Goal: Task Accomplishment & Management: Use online tool/utility

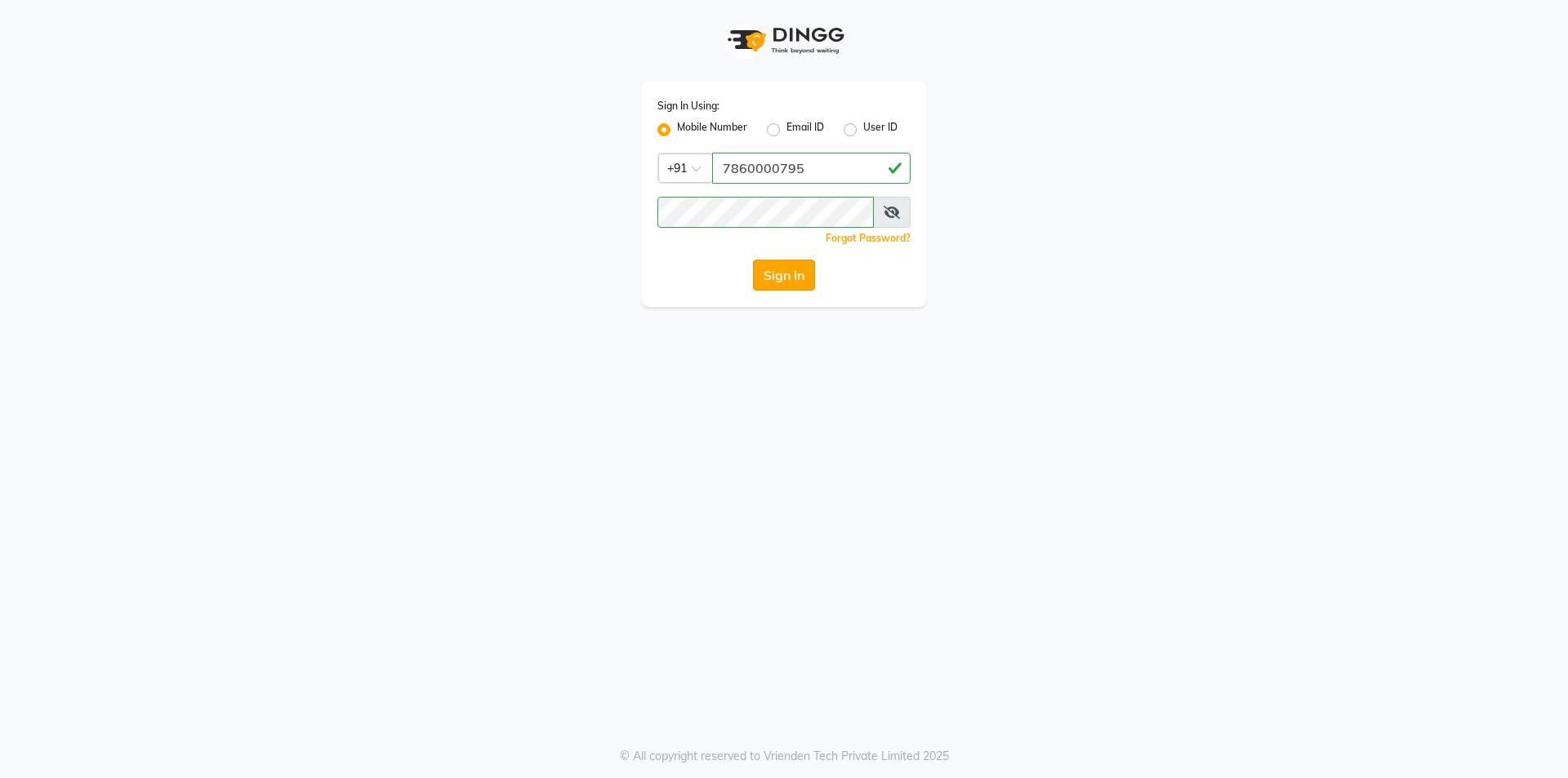
click at [784, 281] on button "Sign In" at bounding box center [784, 276] width 62 height 31
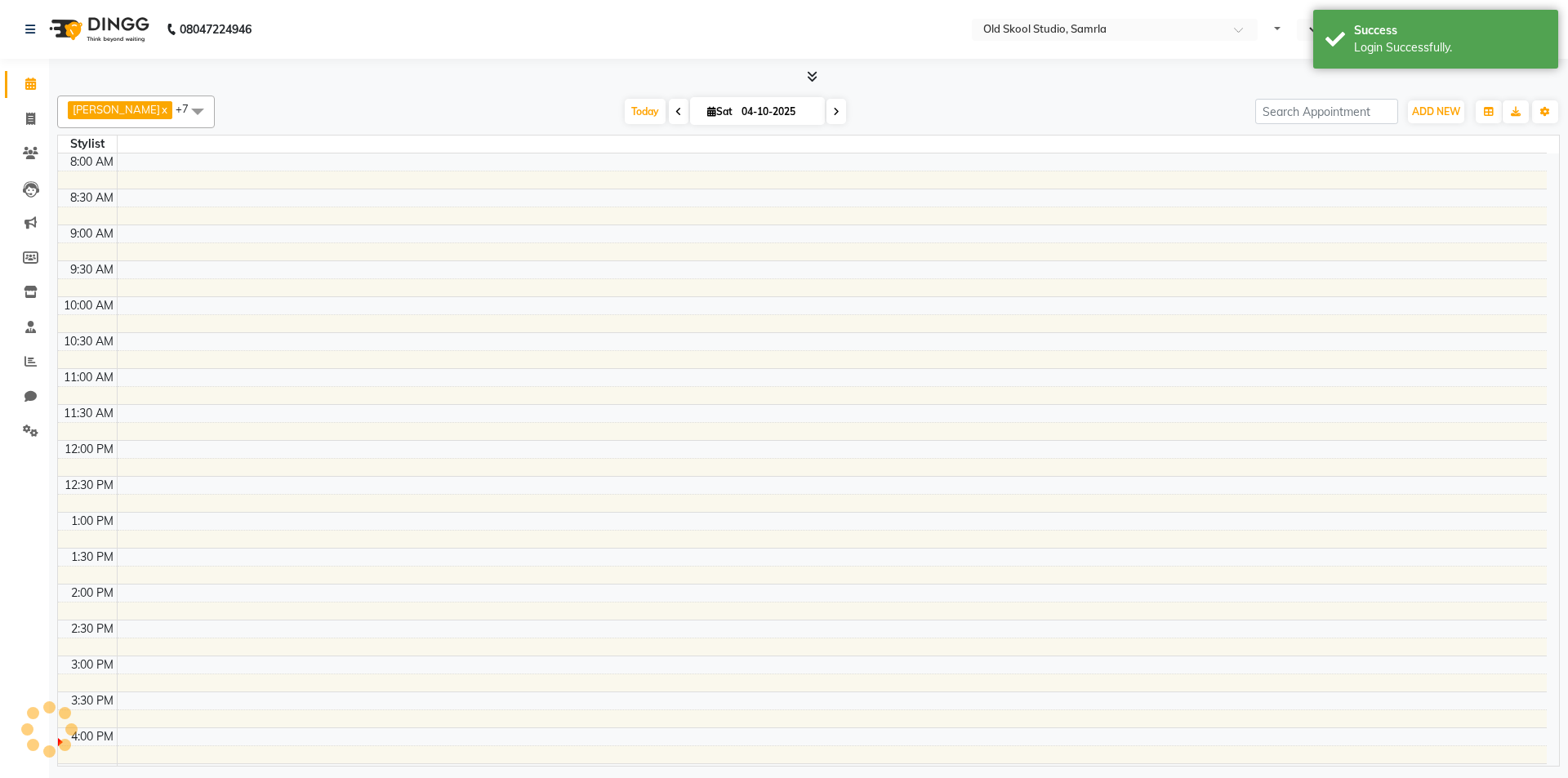
select select "en"
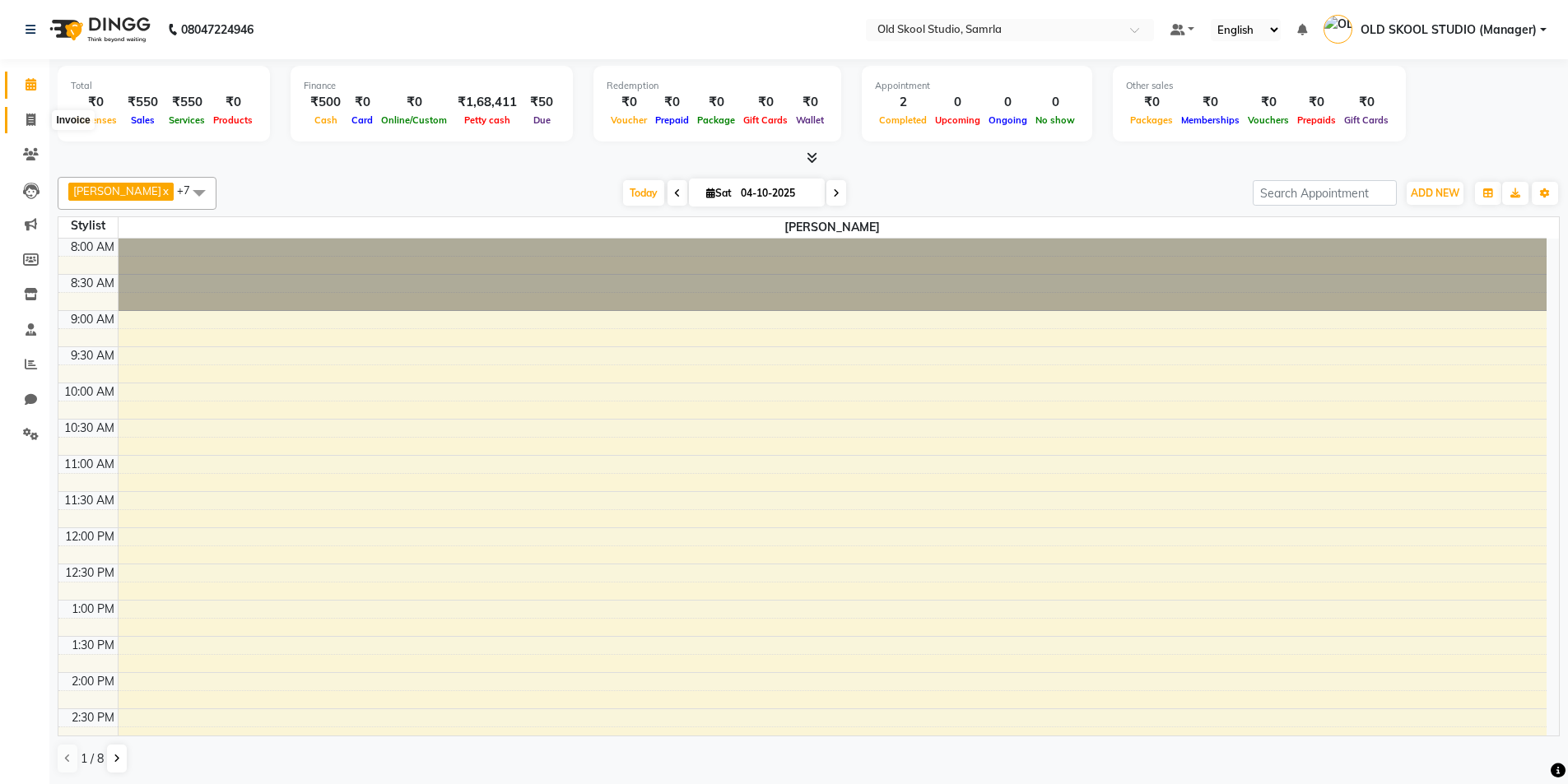
click at [28, 123] on icon at bounding box center [31, 120] width 9 height 12
select select "service"
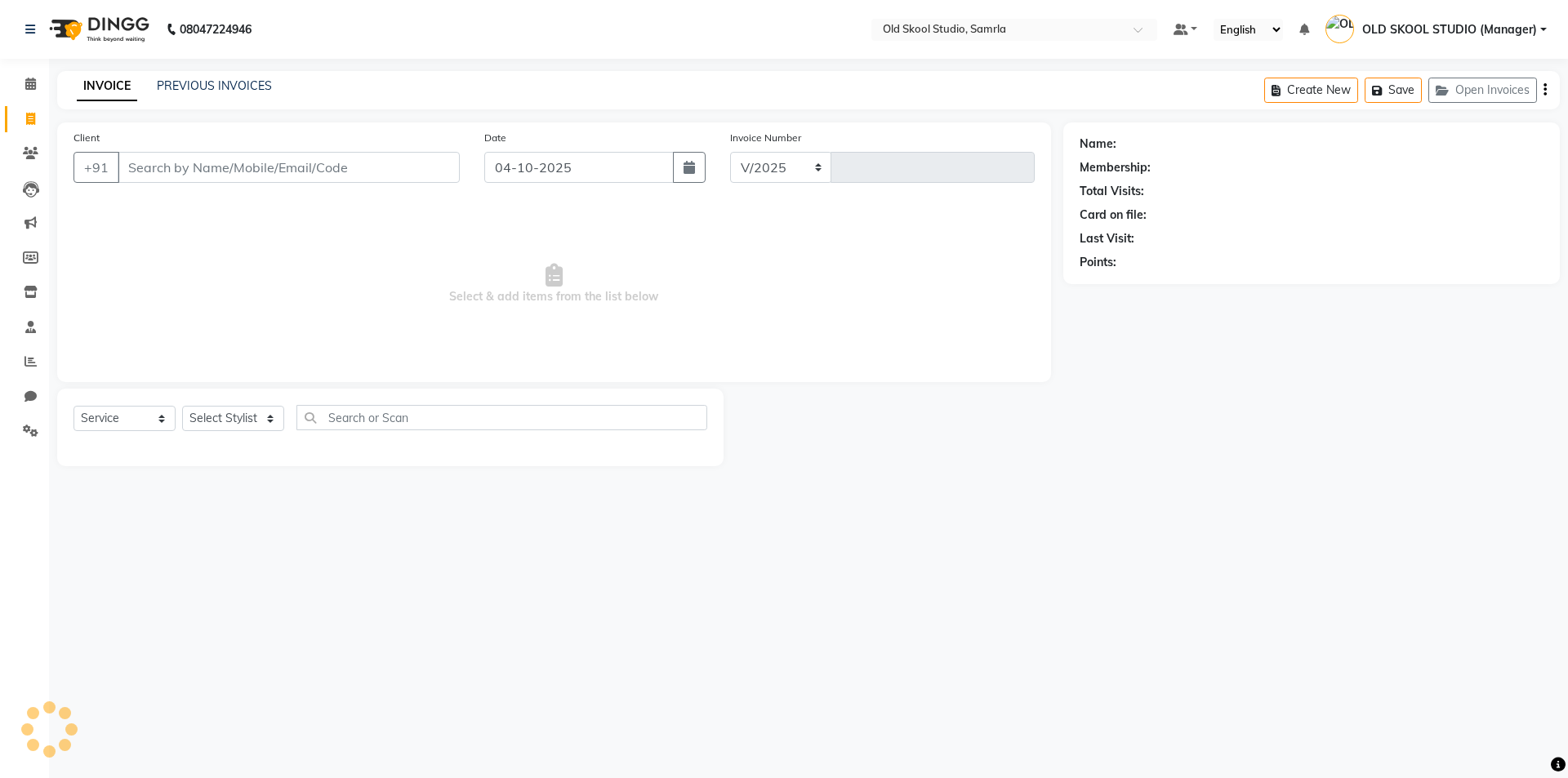
select select "8041"
type input "0508"
click at [212, 88] on link "PREVIOUS INVOICES" at bounding box center [214, 85] width 115 height 15
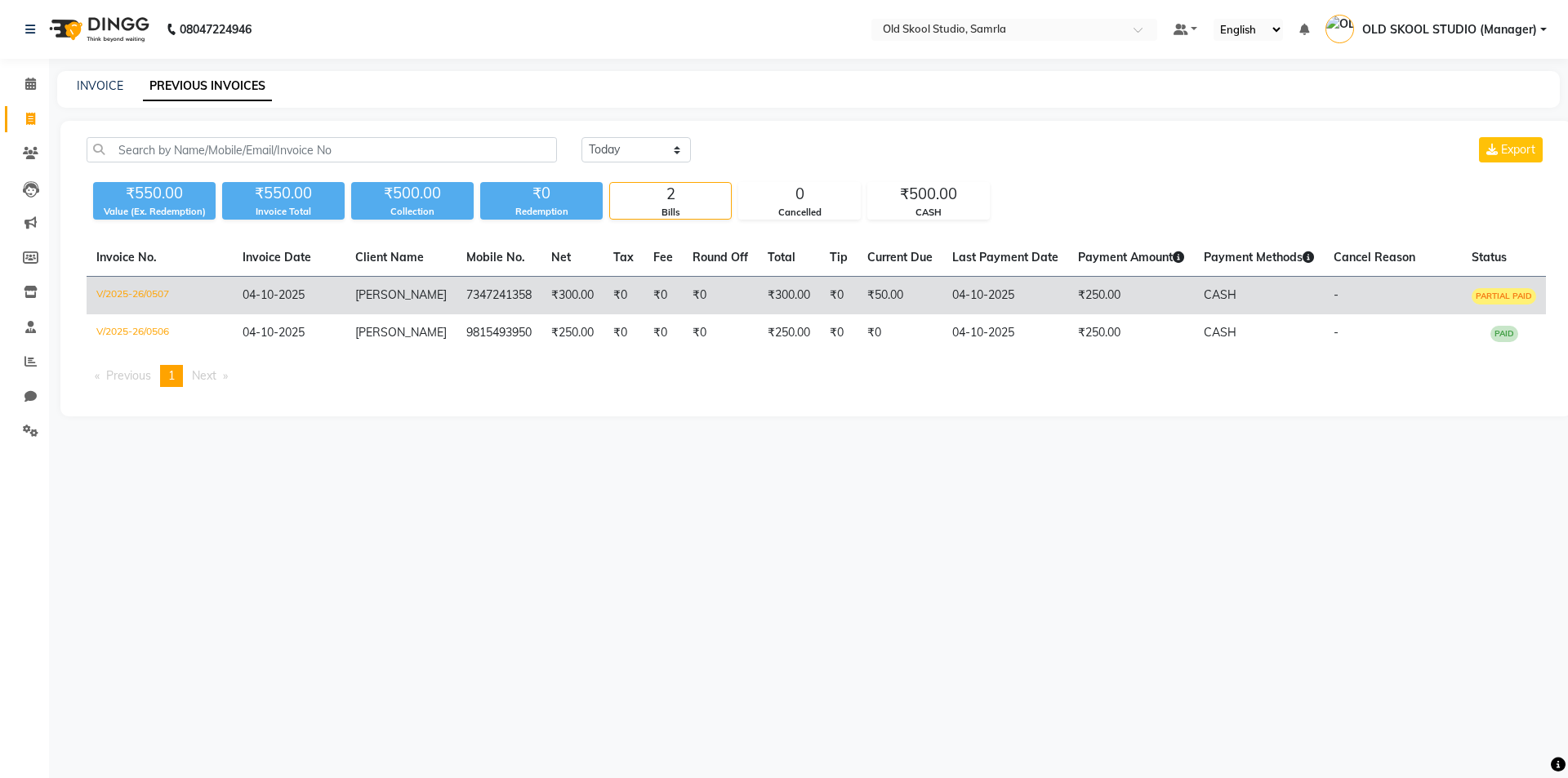
click at [382, 290] on span "[PERSON_NAME]" at bounding box center [401, 295] width 92 height 15
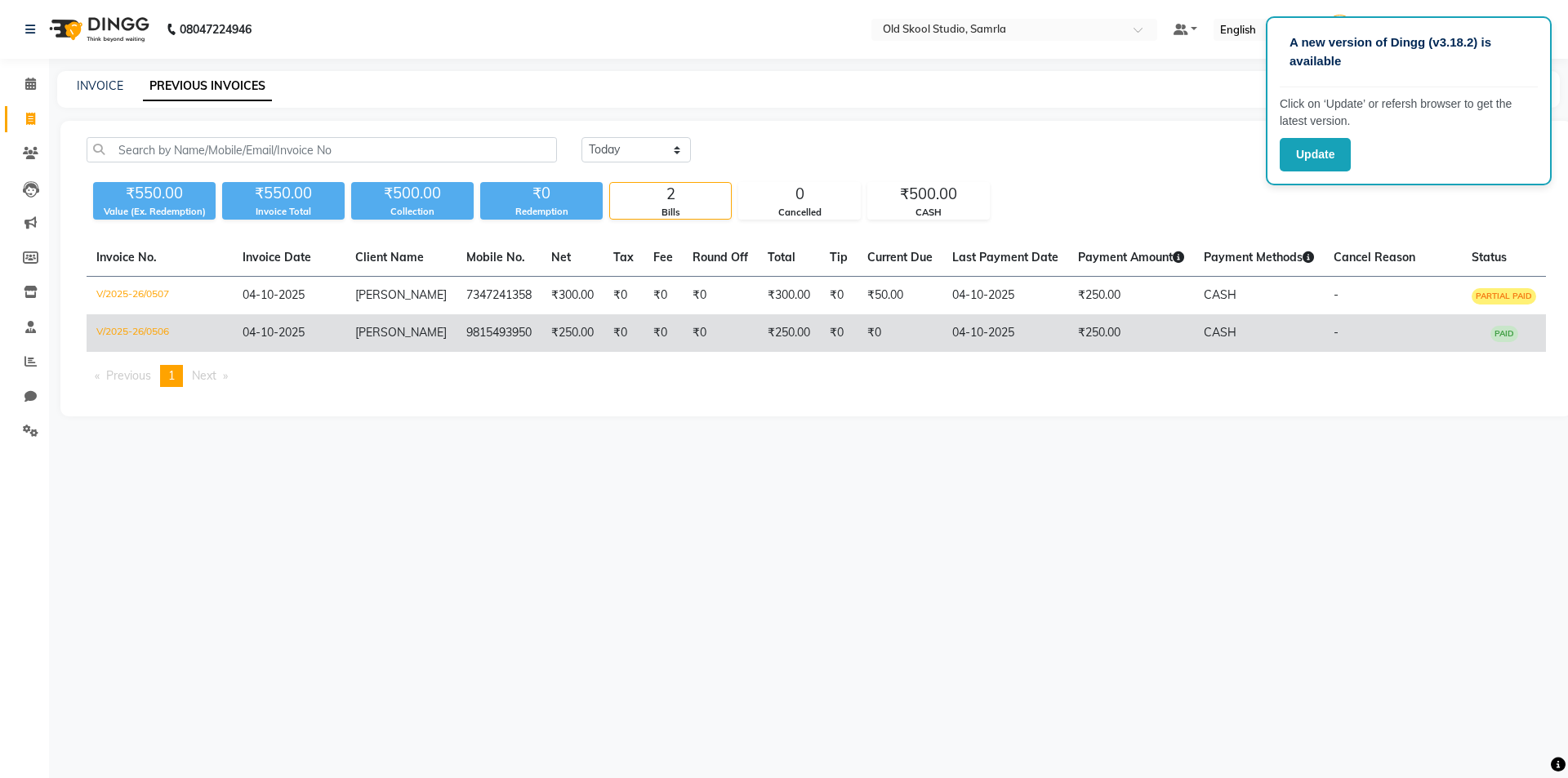
click at [415, 327] on td "Garry" at bounding box center [401, 333] width 111 height 37
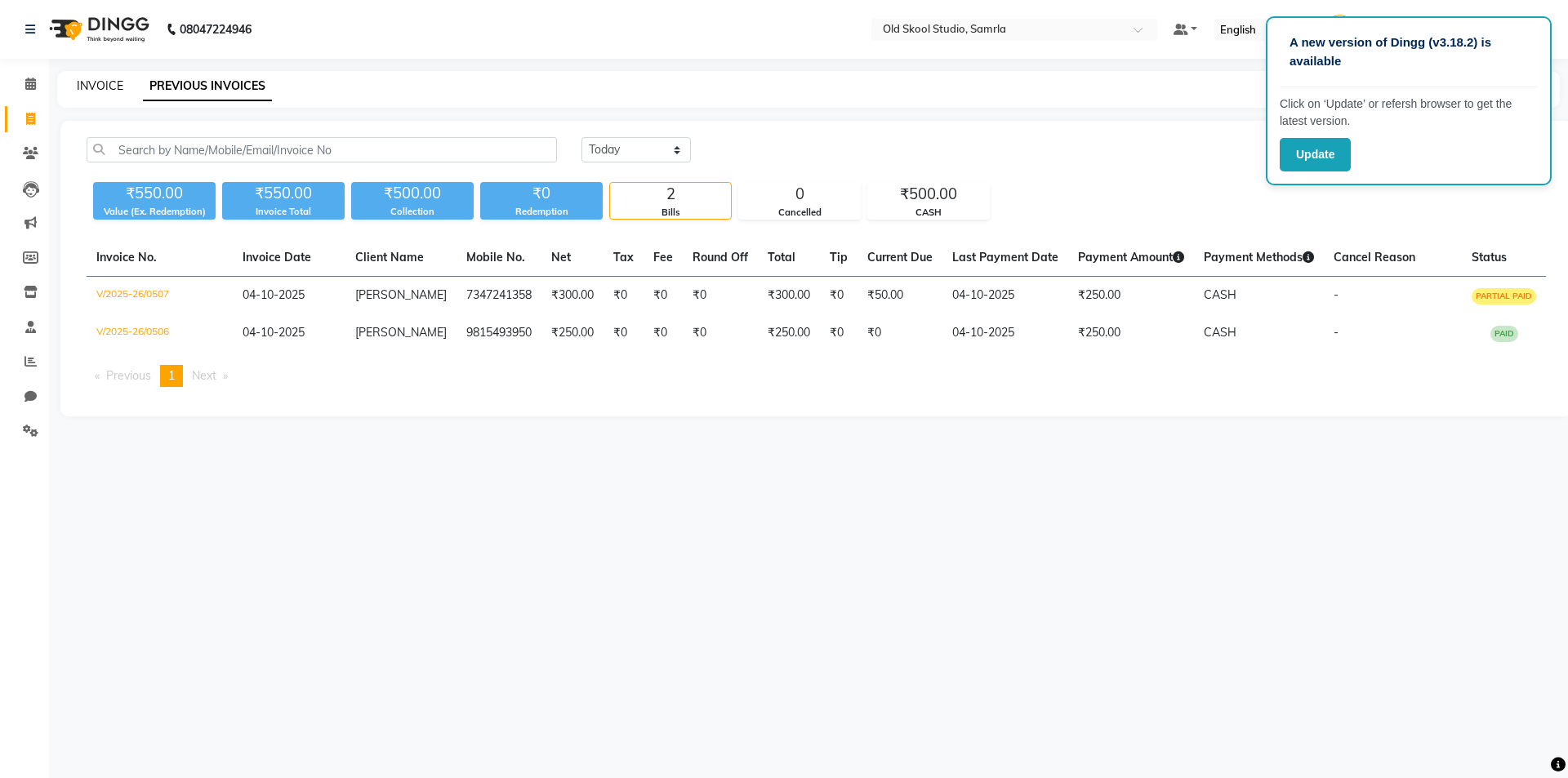
click at [97, 89] on link "INVOICE" at bounding box center [101, 85] width 47 height 15
select select "service"
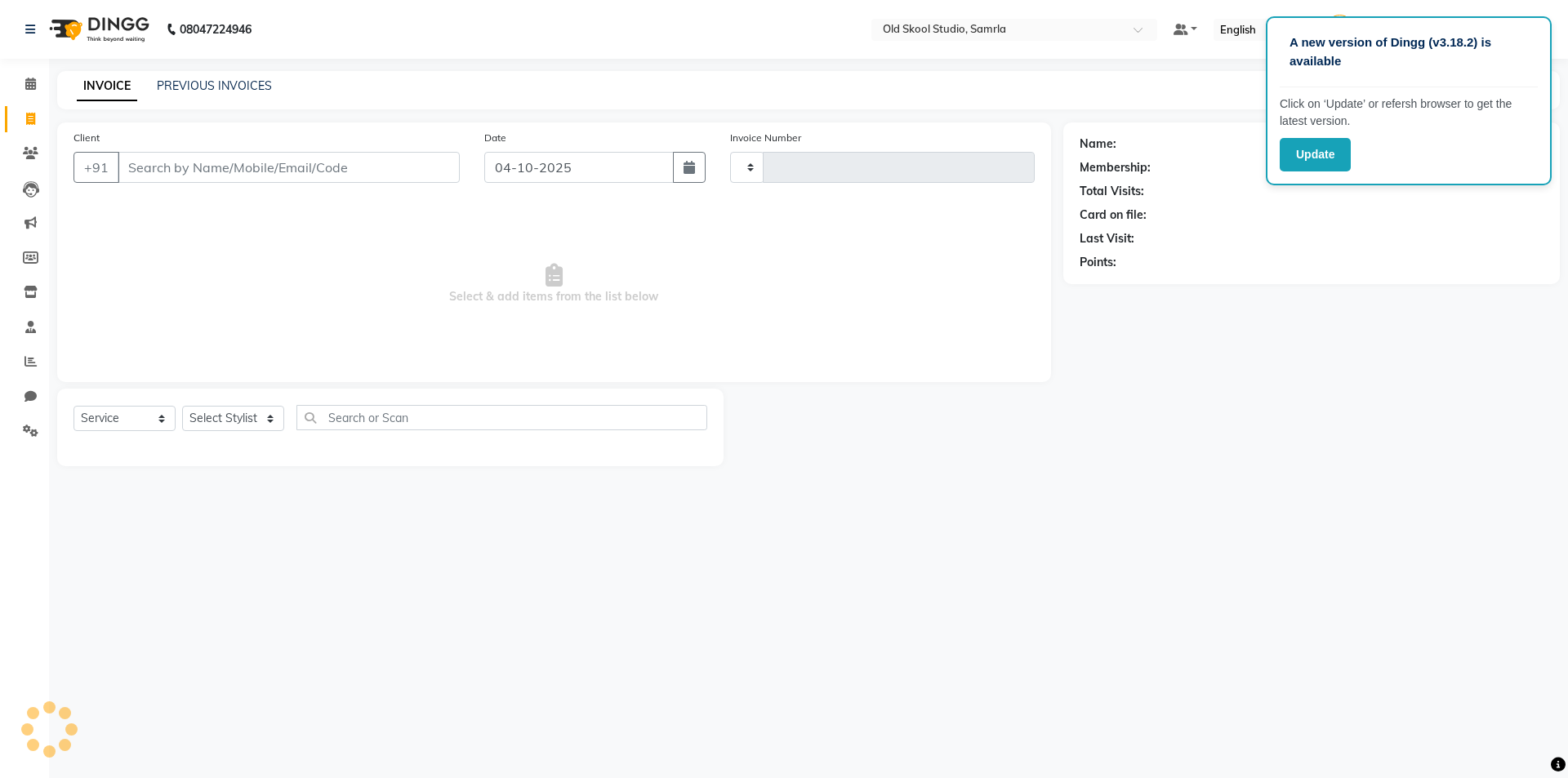
type input "0508"
select select "8041"
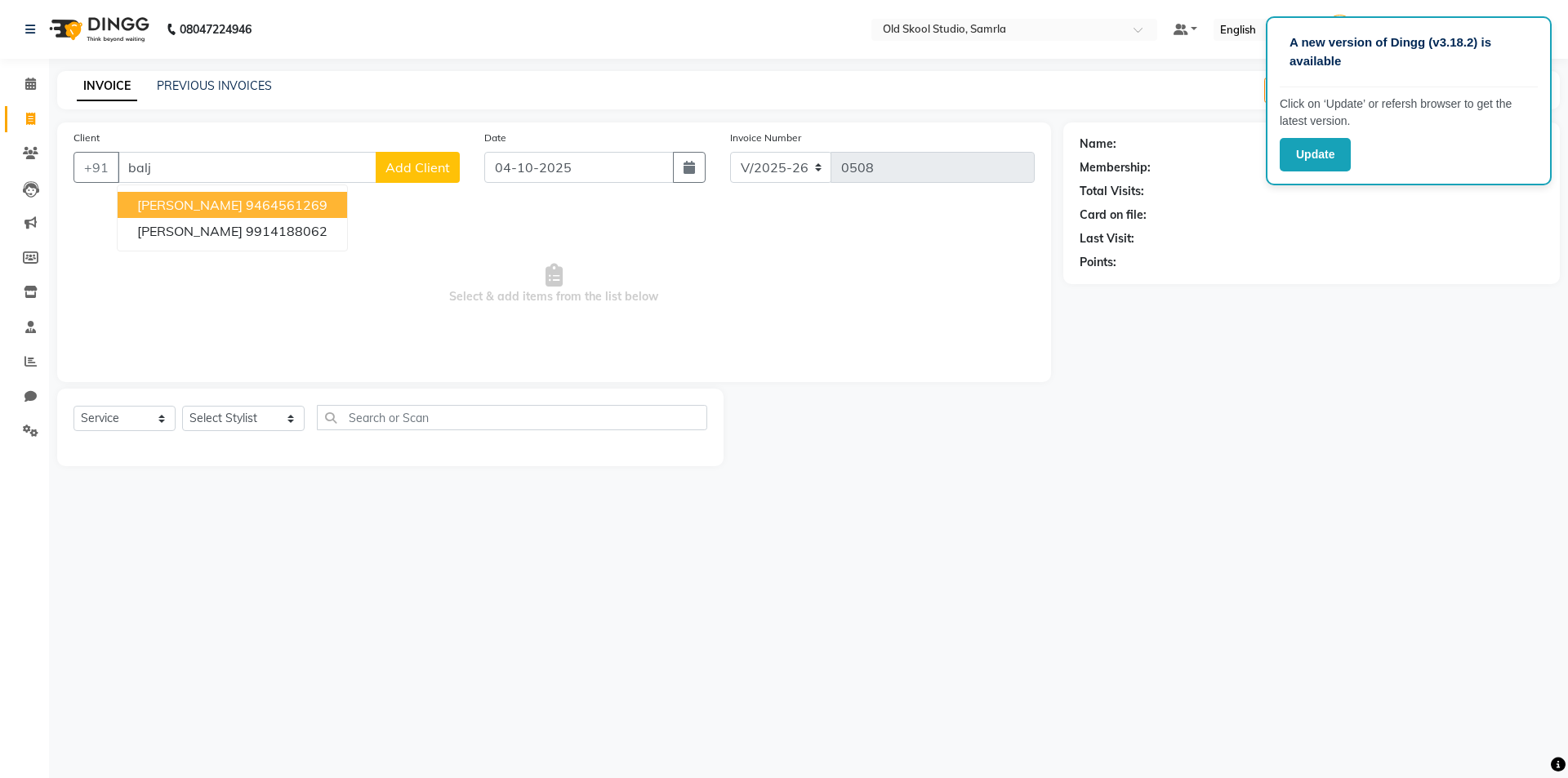
click at [263, 207] on ngb-highlight "9464561269" at bounding box center [287, 204] width 81 height 16
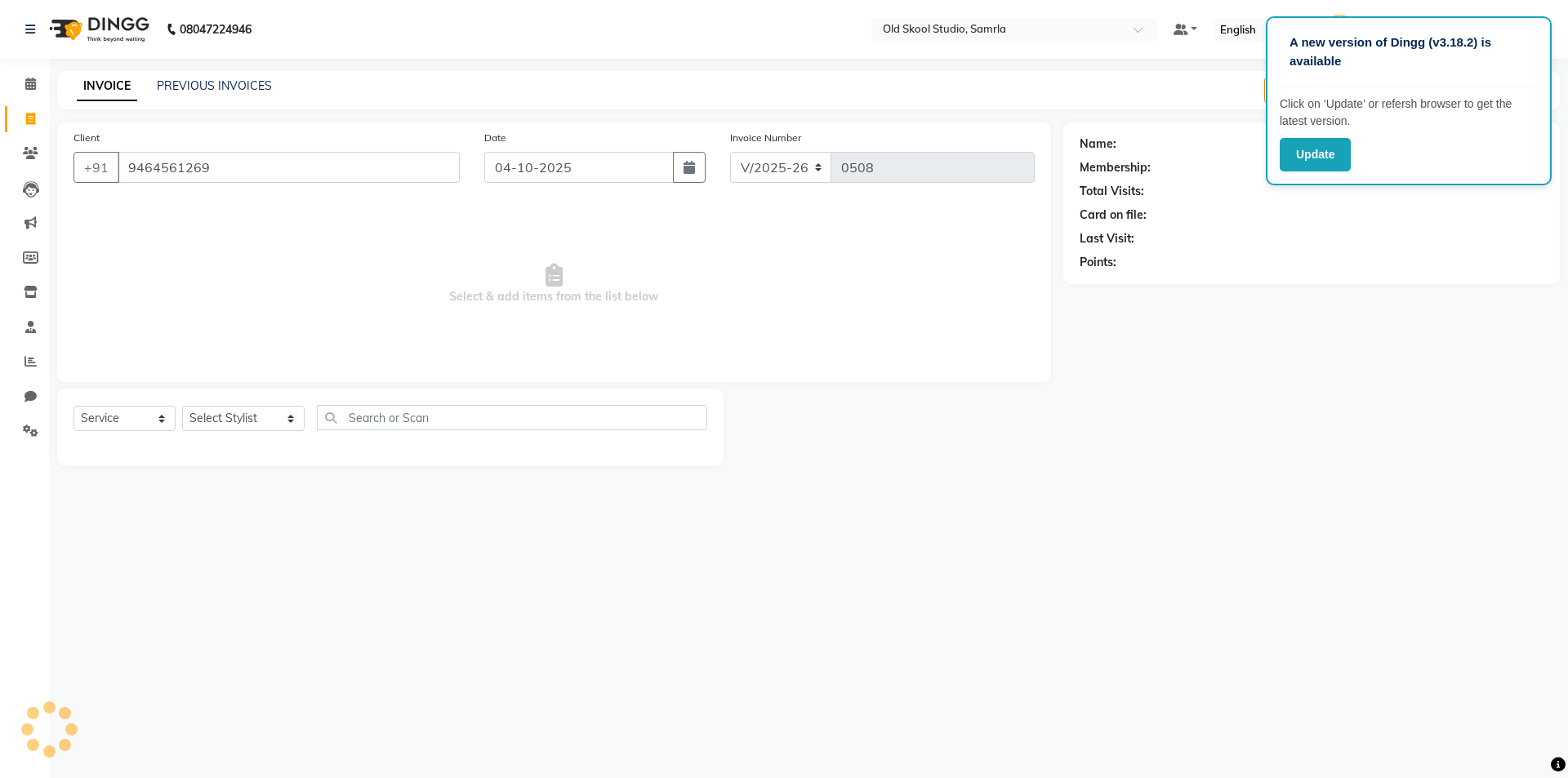
type input "9464561269"
select select "1: Object"
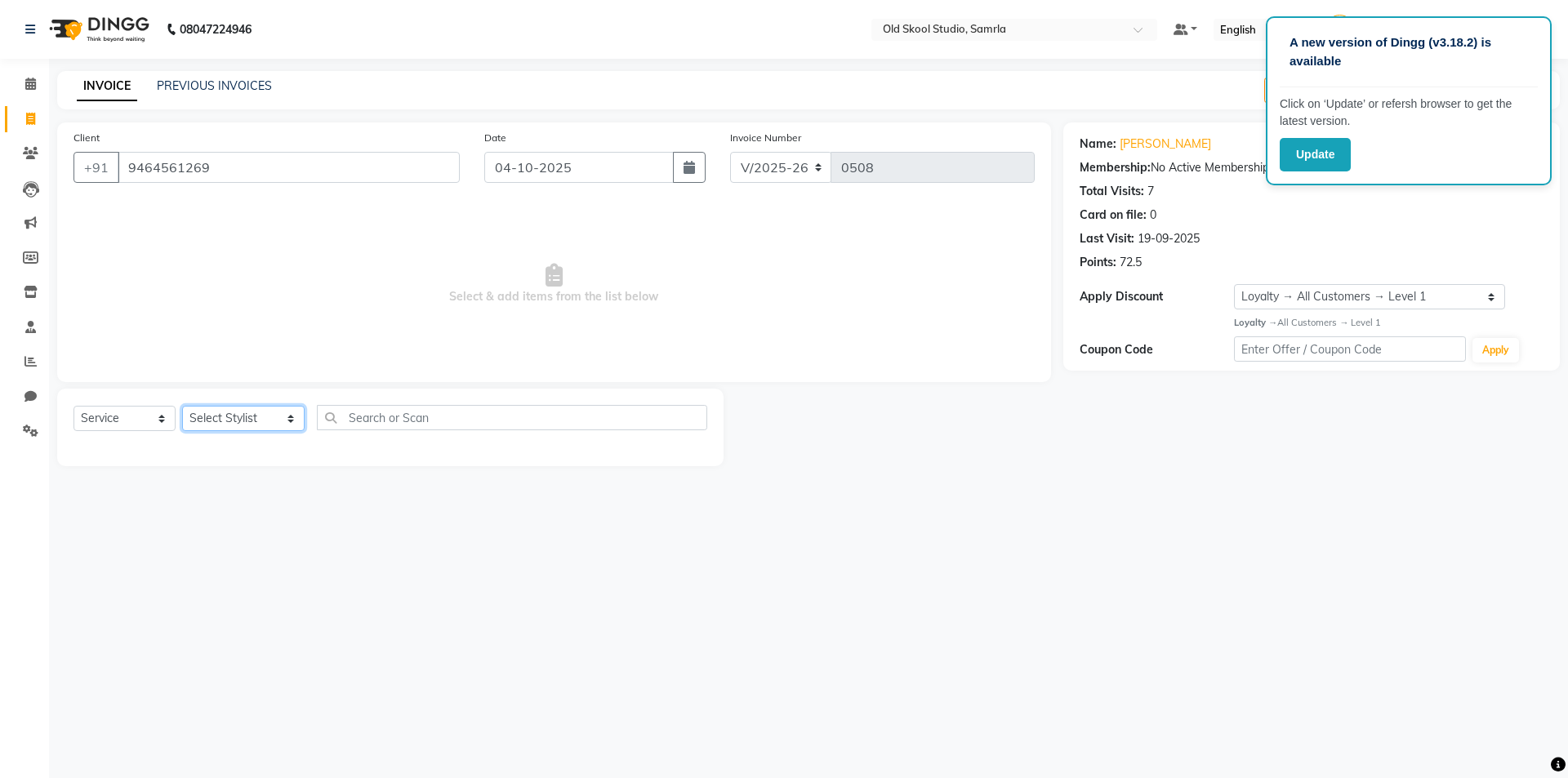
click at [212, 422] on select "Select Stylist ekampreet kaur gagandeepkaur jaspreet mehak OLD SKOOL STUDIO (Ma…" at bounding box center [243, 418] width 122 height 25
select select "84326"
click at [182, 405] on select "Select Stylist ekampreet kaur gagandeepkaur jaspreet mehak OLD SKOOL STUDIO (Ma…" at bounding box center [243, 418] width 122 height 25
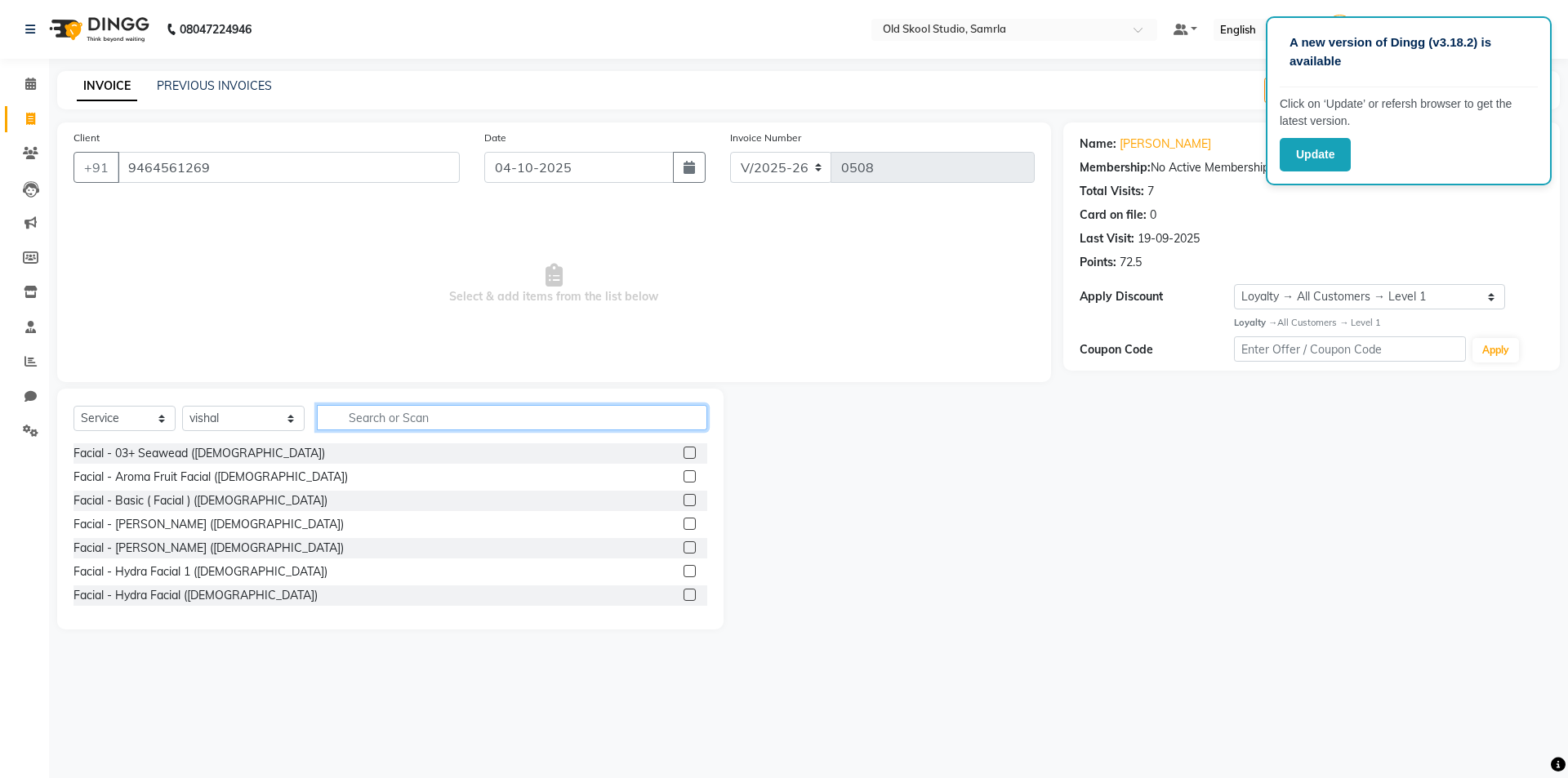
click at [397, 418] on input "text" at bounding box center [512, 417] width 390 height 25
type input "h"
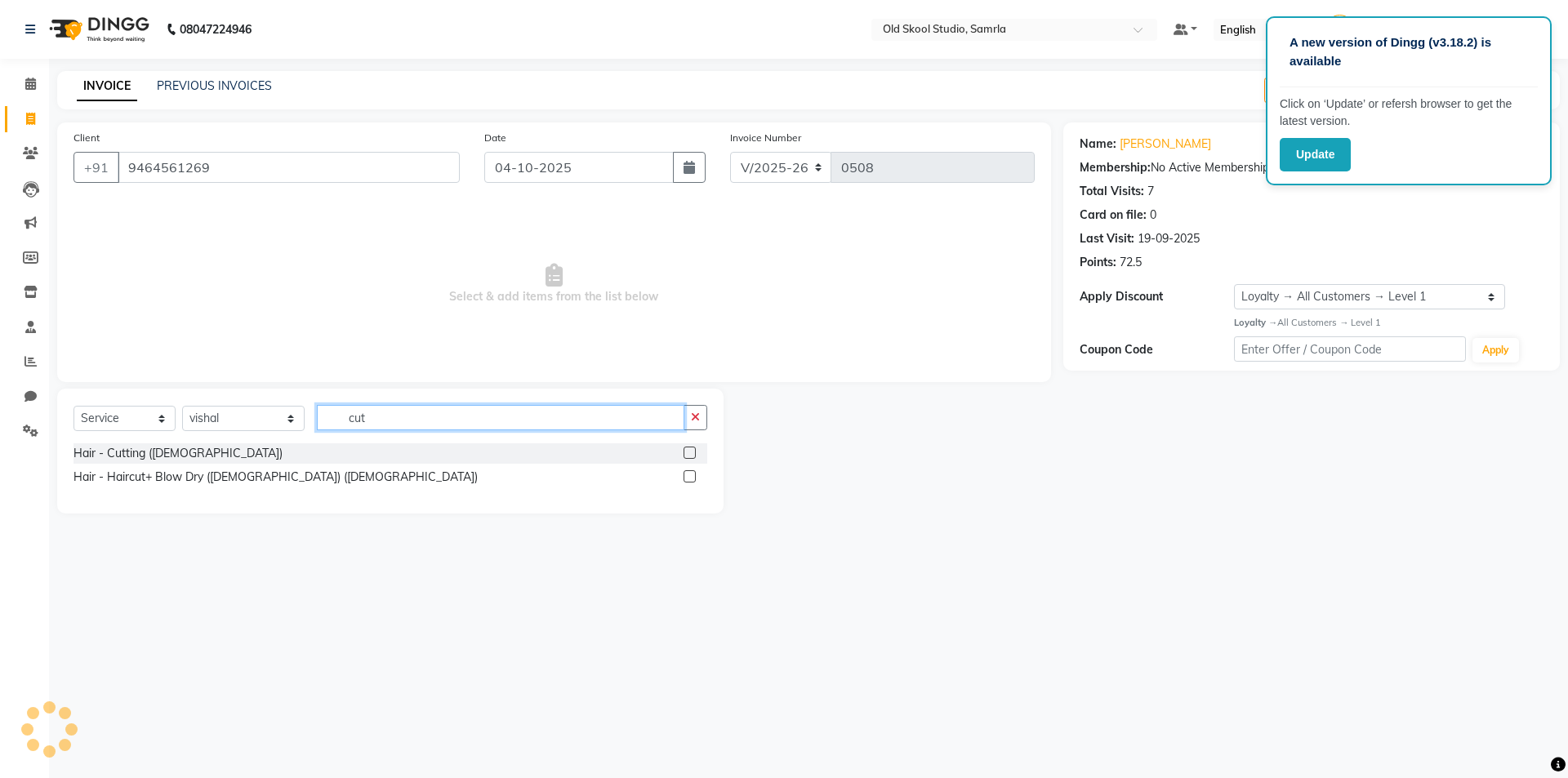
type input "cut"
click at [694, 449] on label at bounding box center [690, 452] width 12 height 12
click at [694, 449] on input "checkbox" at bounding box center [689, 453] width 10 height 10
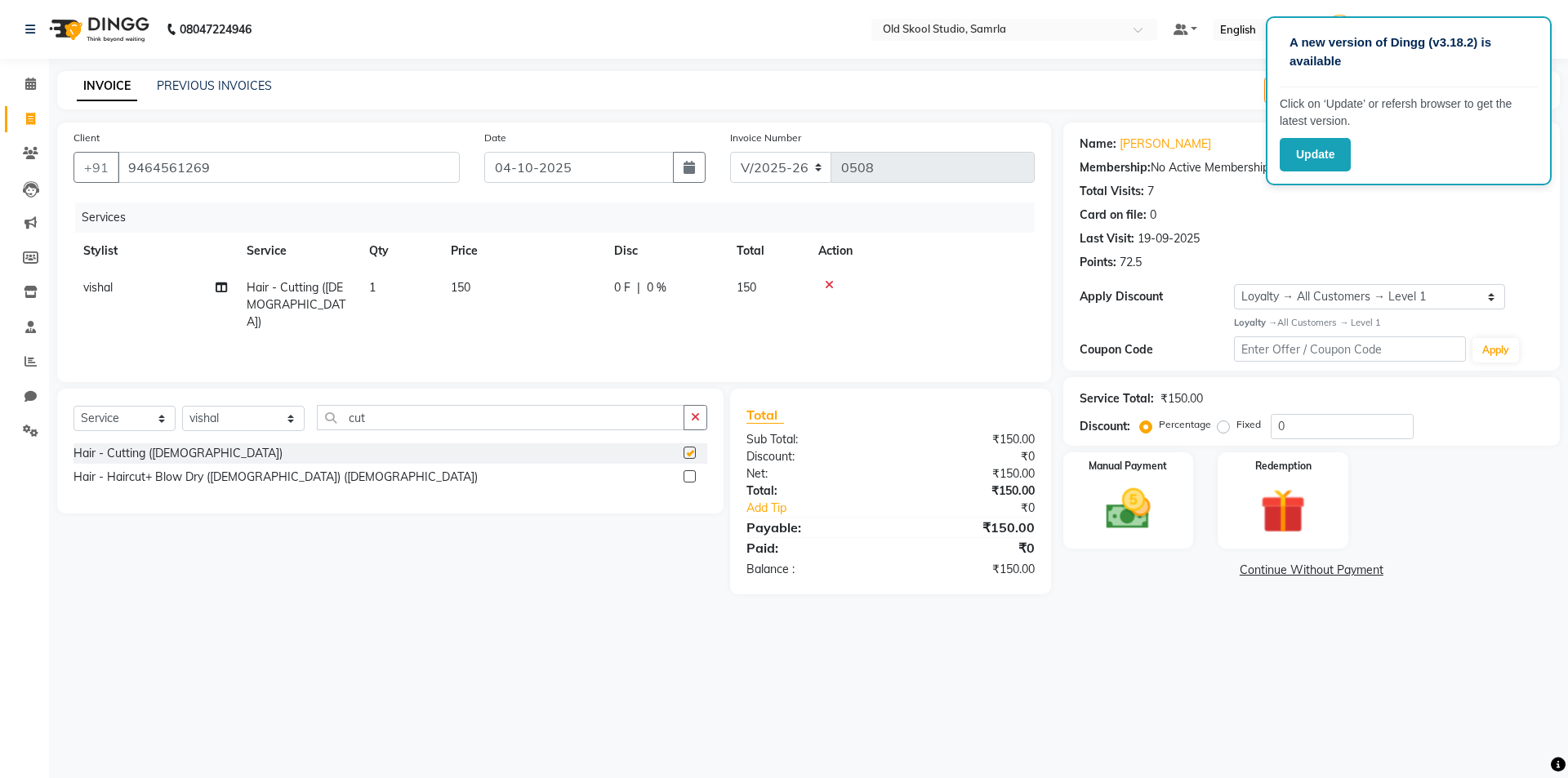
checkbox input "false"
click at [1153, 493] on img at bounding box center [1129, 509] width 76 height 54
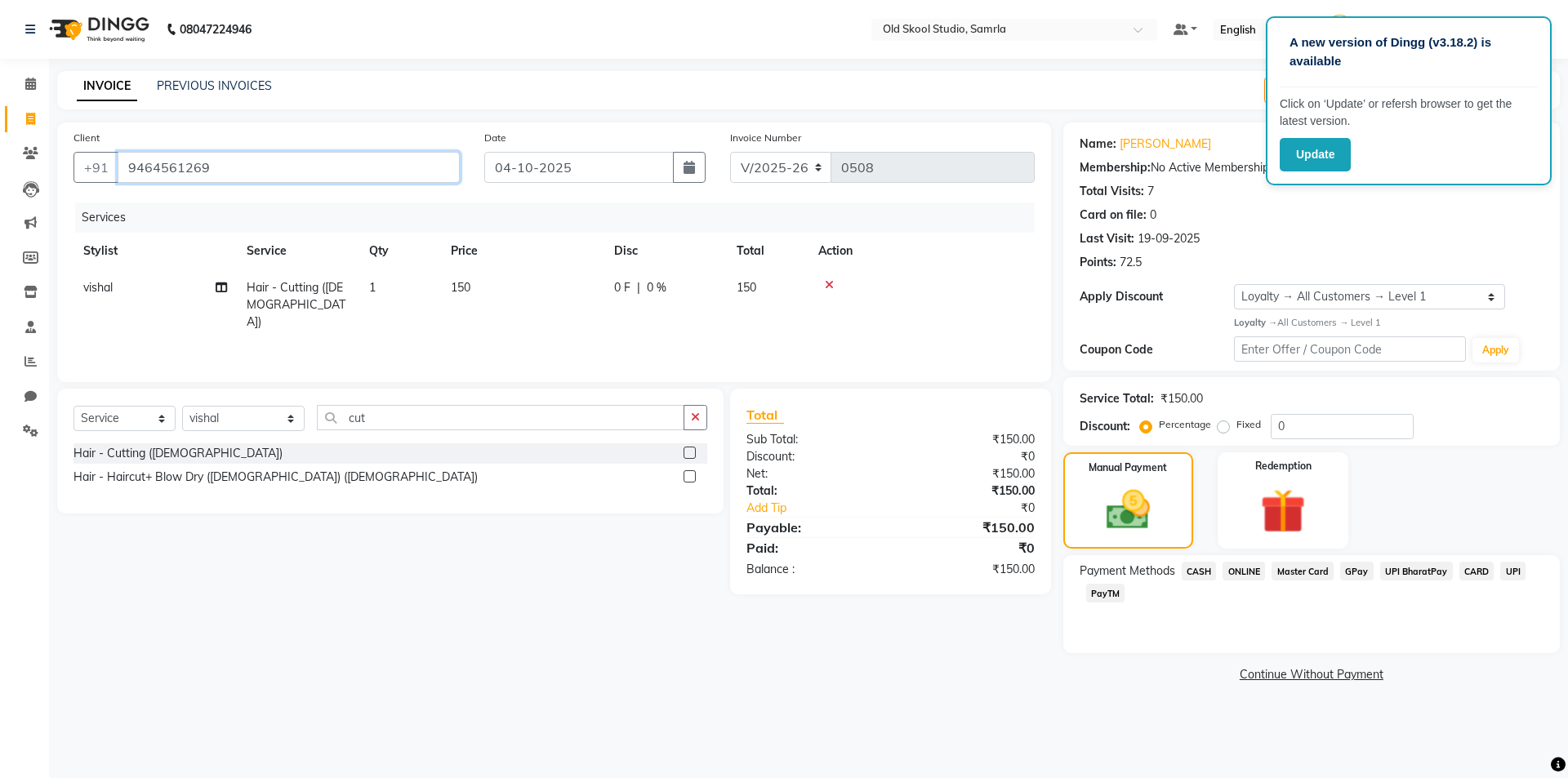
drag, startPoint x: 130, startPoint y: 167, endPoint x: 234, endPoint y: 172, distance: 104.1
click at [234, 172] on input "9464561269" at bounding box center [289, 167] width 342 height 31
click at [1205, 573] on span "CASH" at bounding box center [1200, 571] width 36 height 19
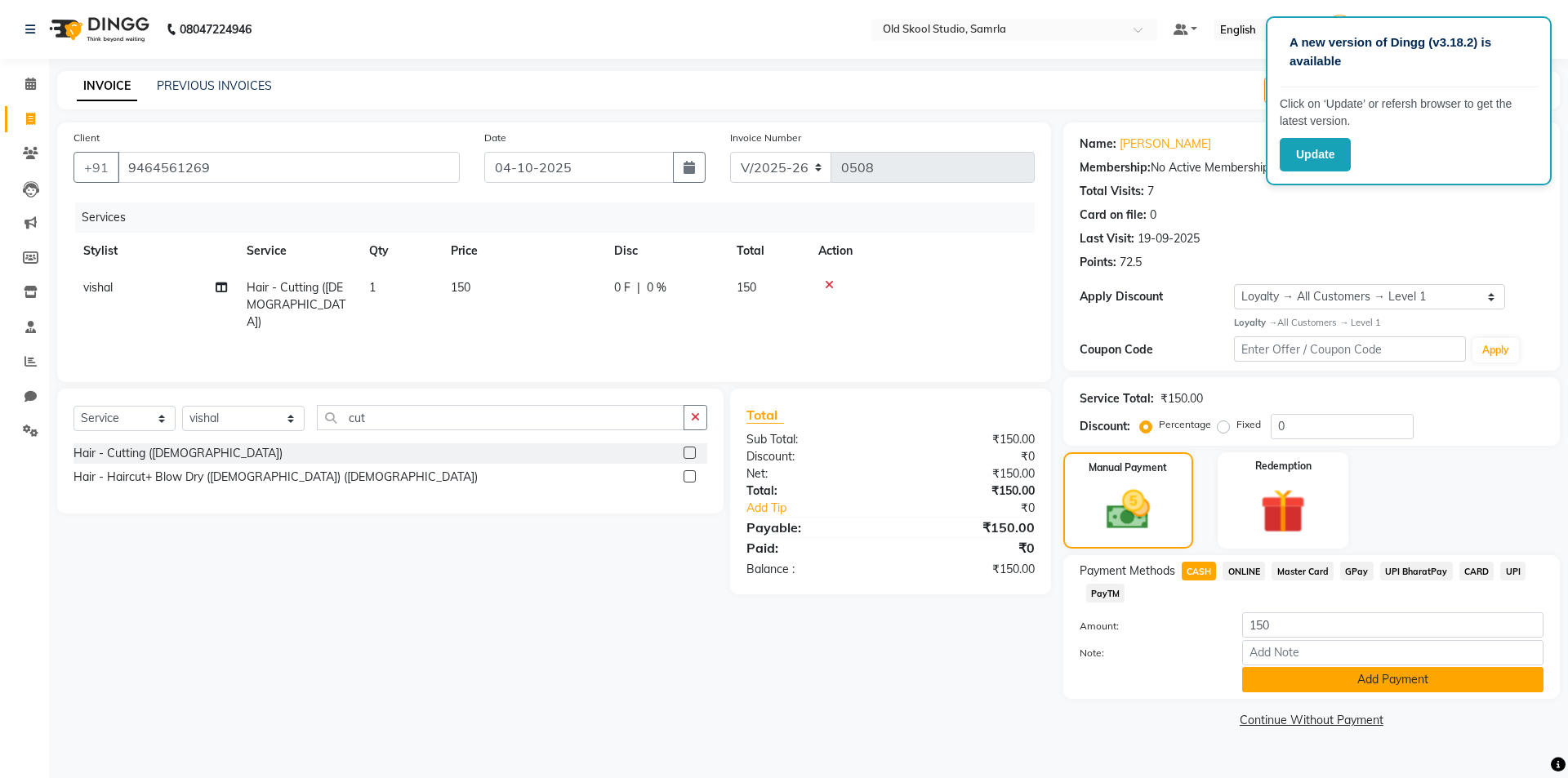
click at [1482, 674] on button "Add Payment" at bounding box center [1393, 679] width 302 height 25
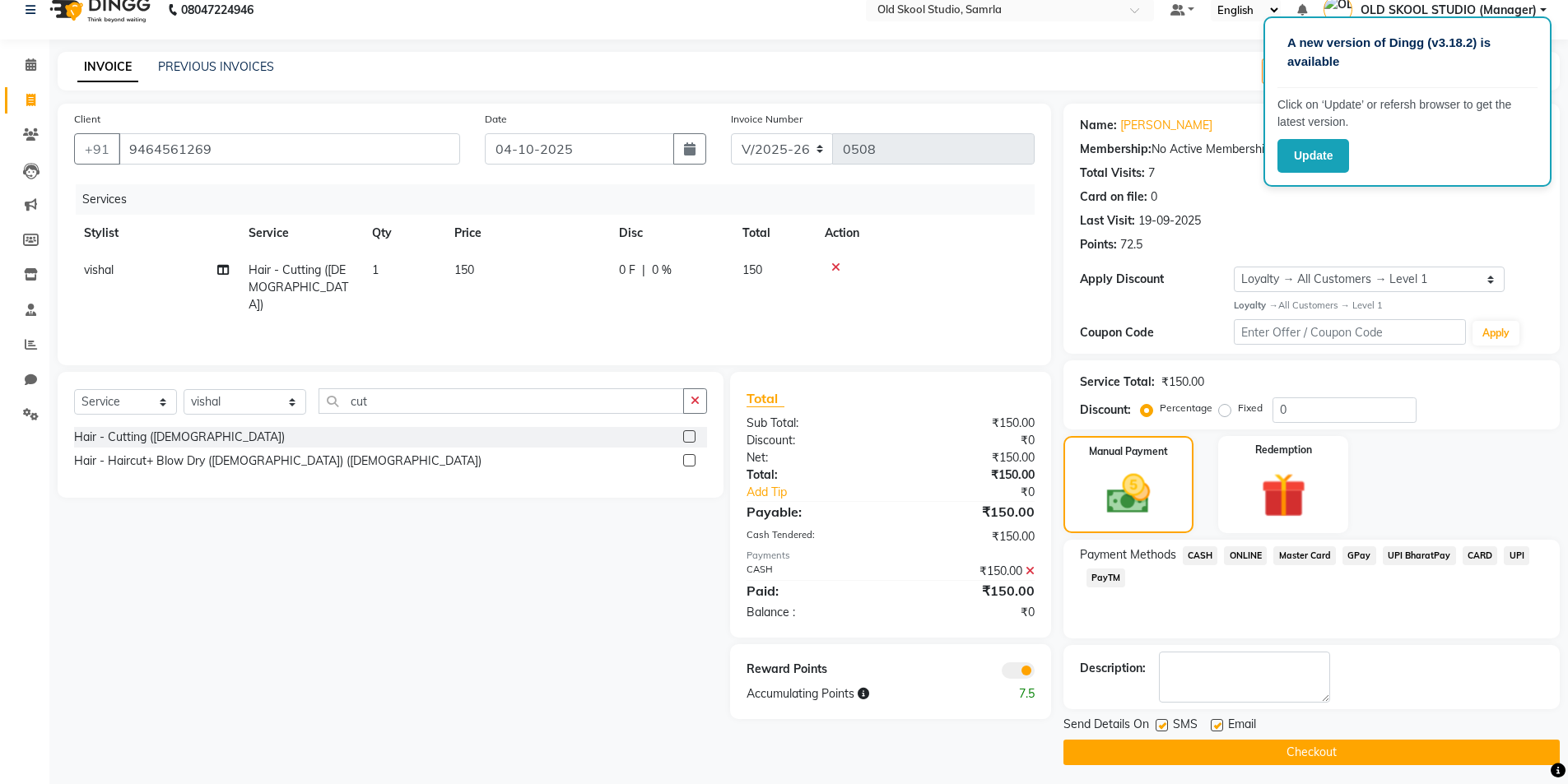
scroll to position [25, 0]
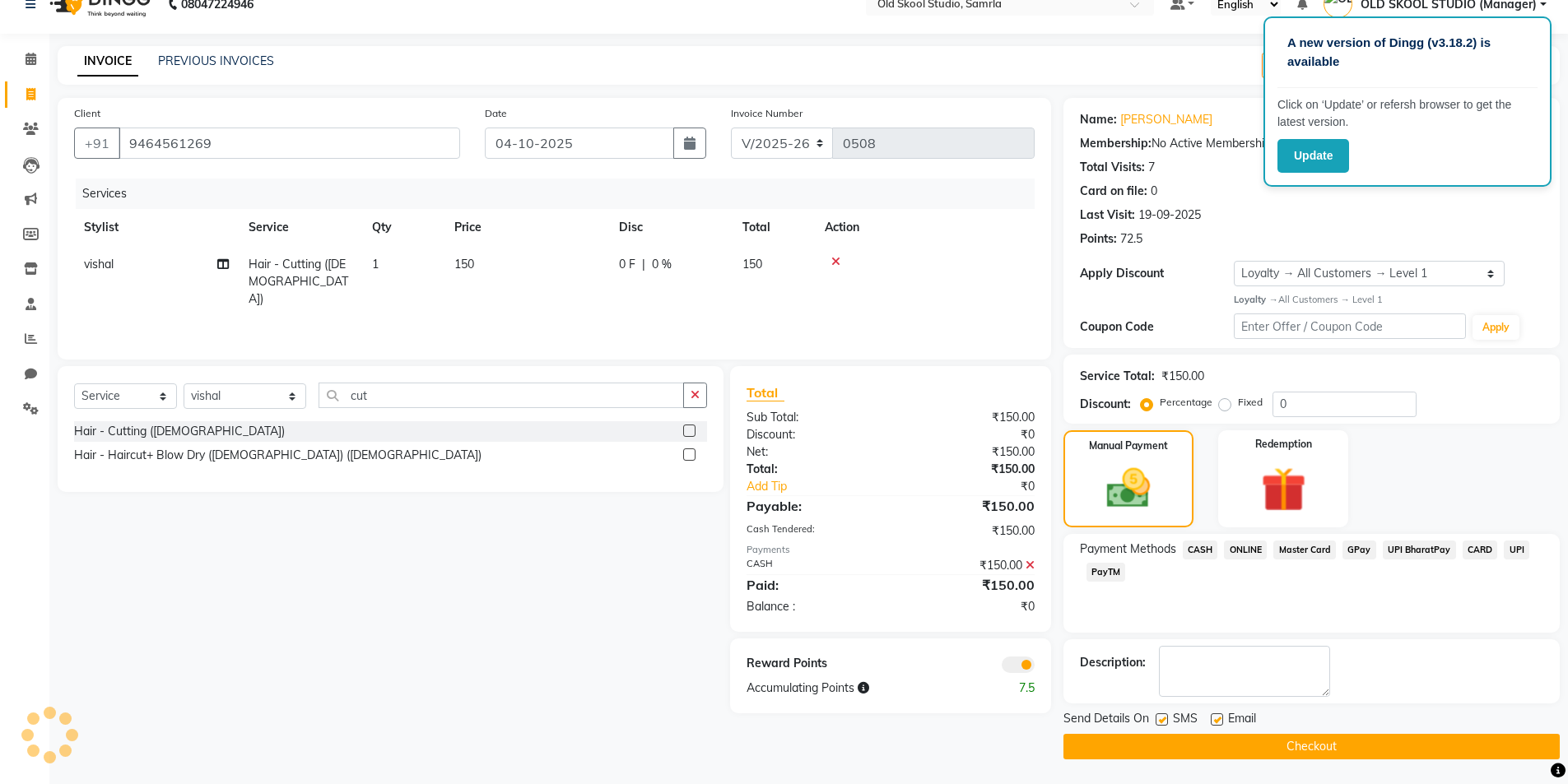
click at [1309, 741] on button "Checkout" at bounding box center [1312, 746] width 496 height 25
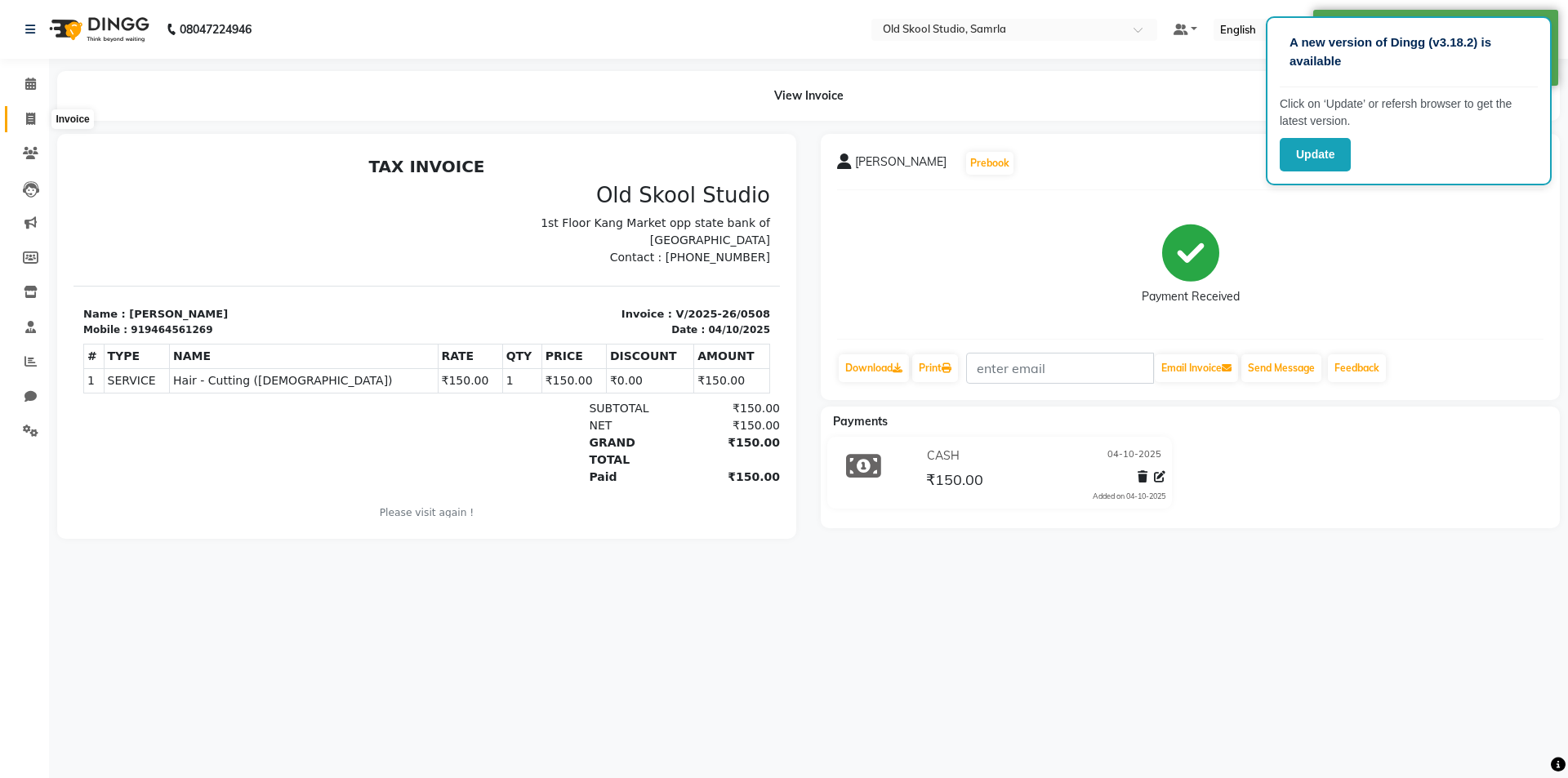
click at [29, 113] on icon at bounding box center [30, 119] width 9 height 12
select select "service"
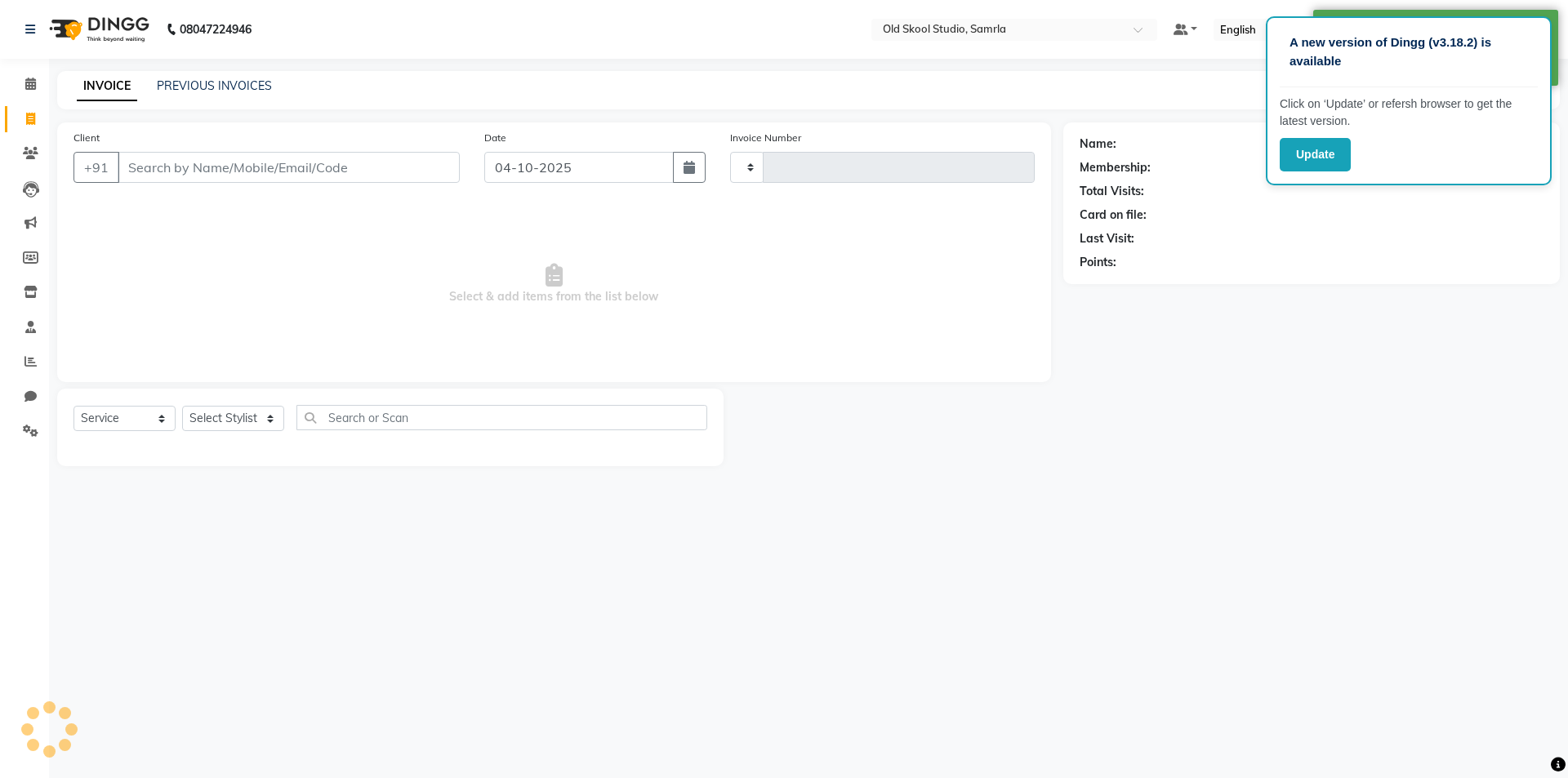
type input "0509"
select select "8041"
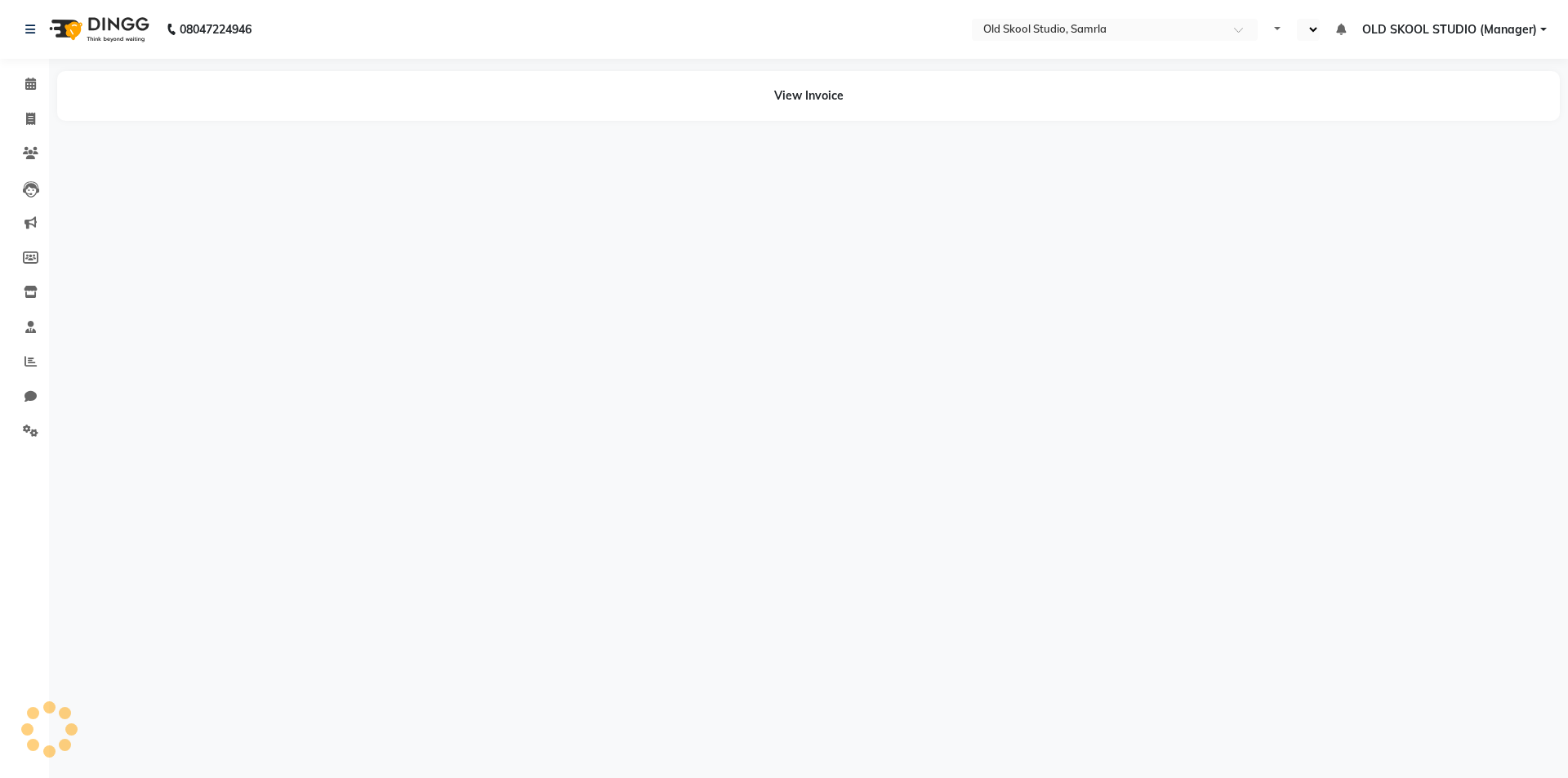
select select "en"
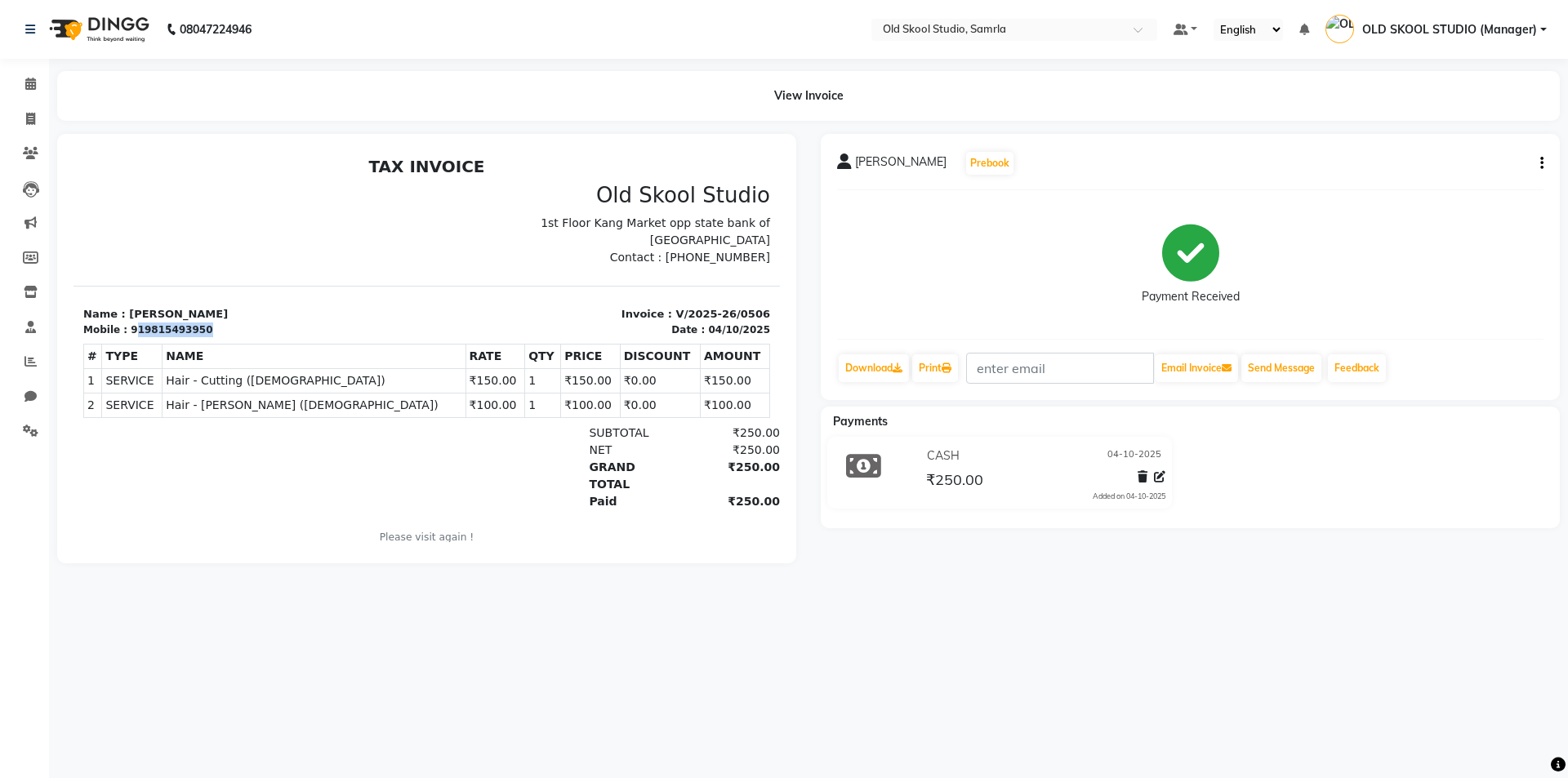
drag, startPoint x: 127, startPoint y: 331, endPoint x: 237, endPoint y: 328, distance: 110.0
click at [237, 328] on div "Mobile : 919815493950" at bounding box center [250, 329] width 334 height 15
copy div "19815493950"
